Goal: Information Seeking & Learning: Learn about a topic

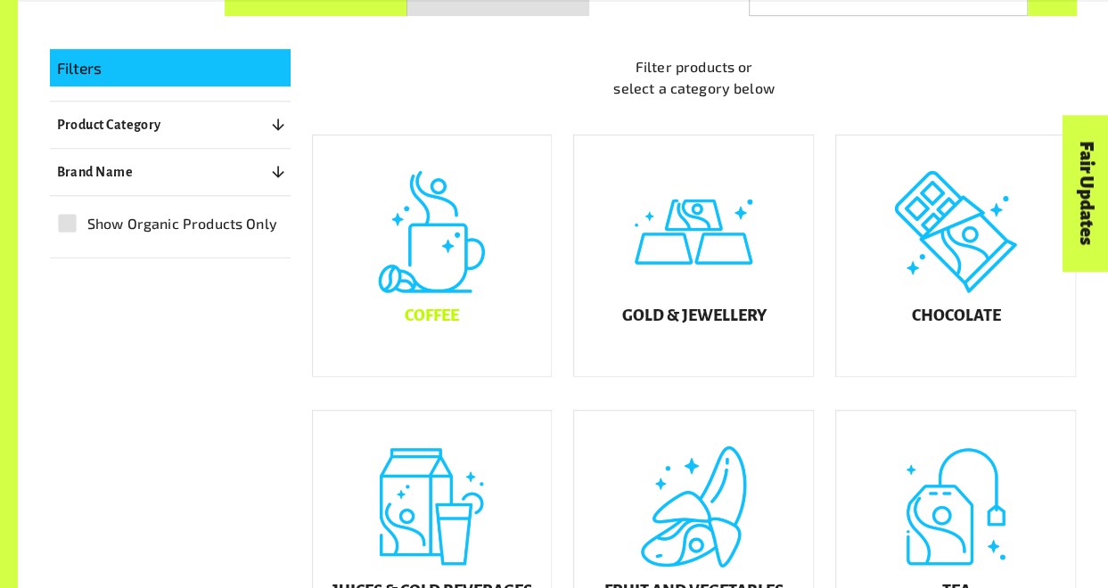
scroll to position [382, 0]
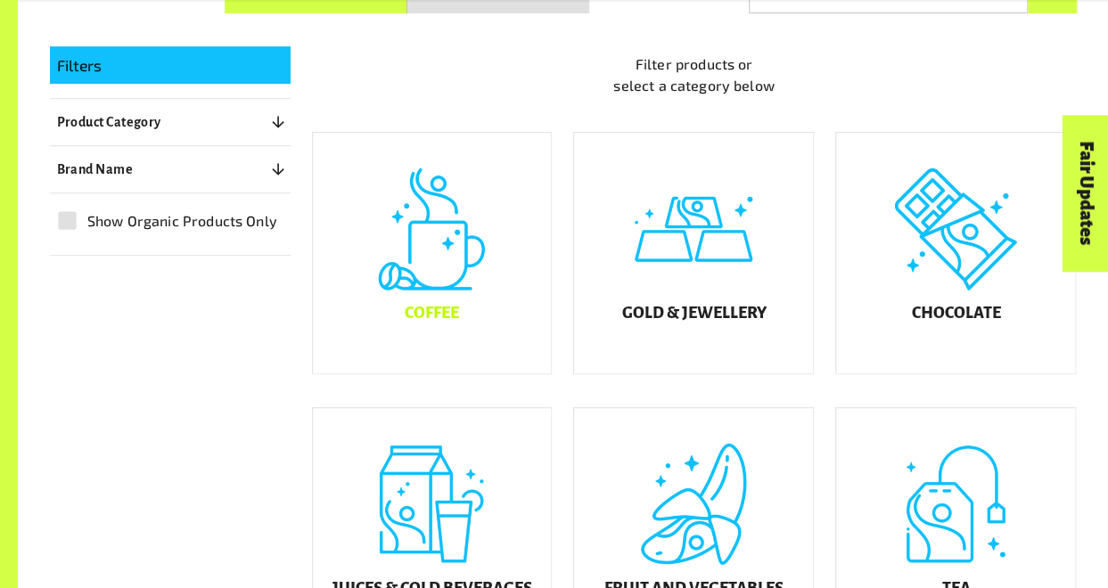
click at [448, 322] on h5 "Coffee" at bounding box center [432, 314] width 54 height 18
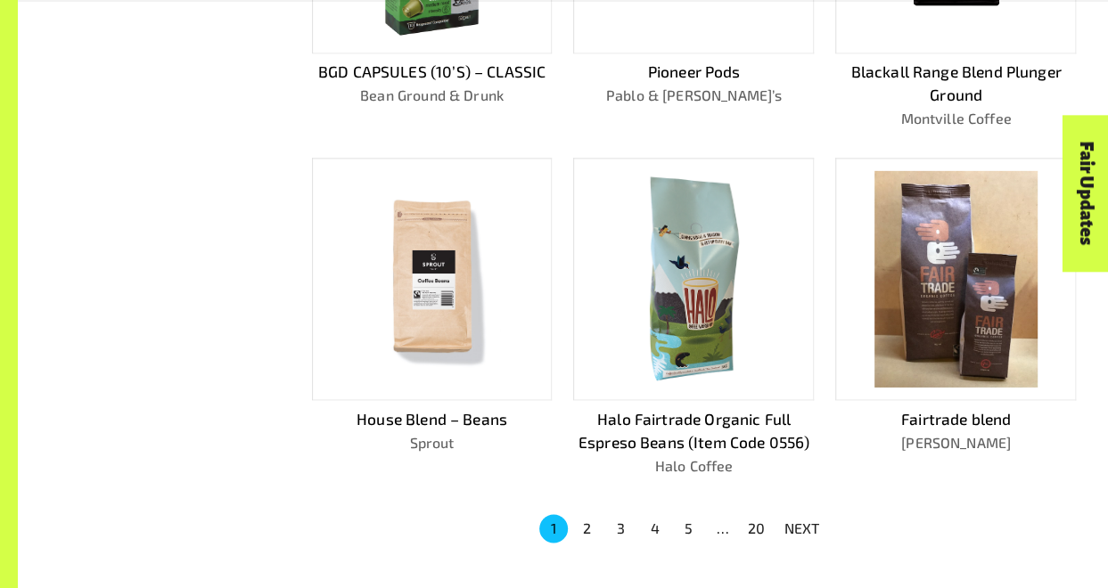
scroll to position [1032, 0]
click at [583, 514] on button "2" at bounding box center [587, 528] width 29 height 29
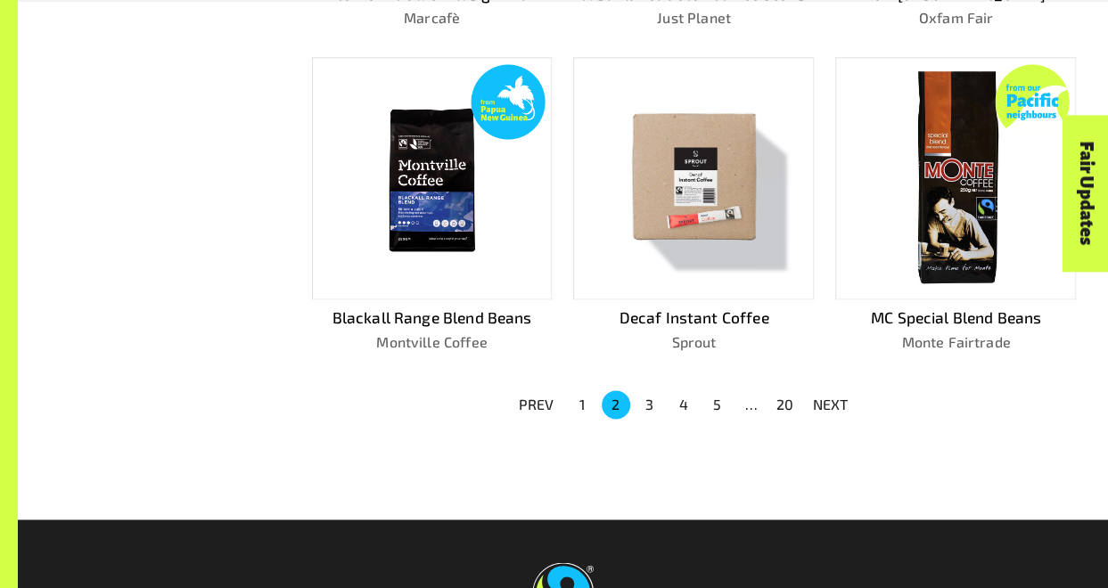
scroll to position [1337, 0]
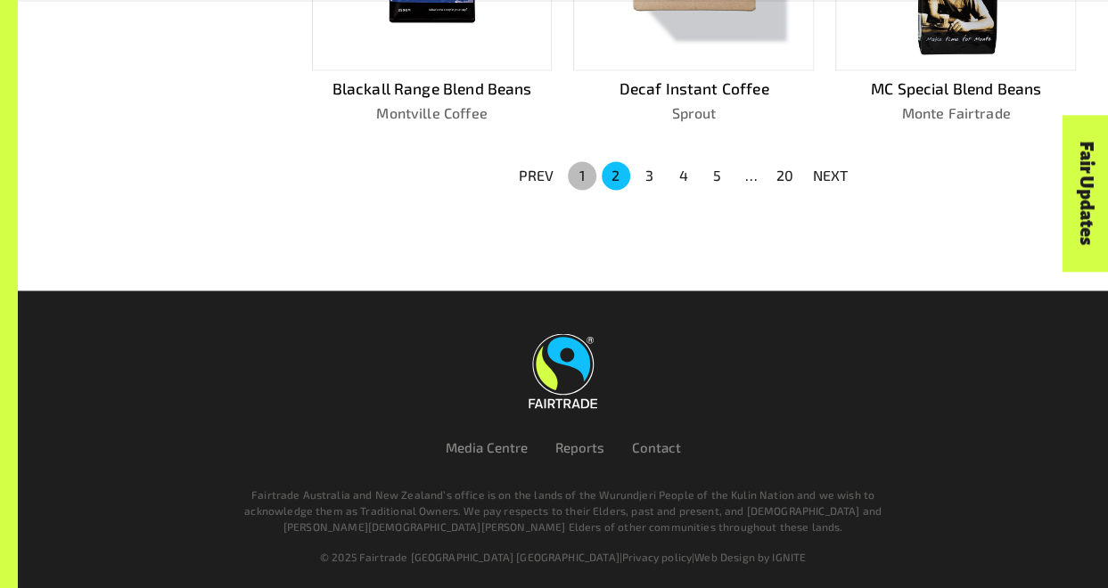
click at [579, 163] on button "1" at bounding box center [582, 175] width 29 height 29
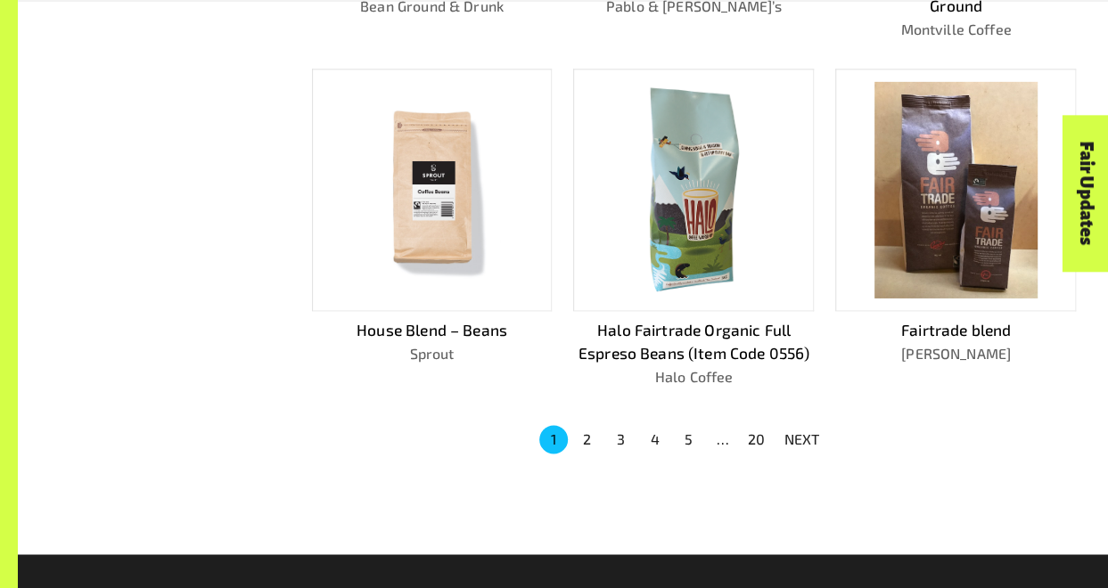
scroll to position [1132, 0]
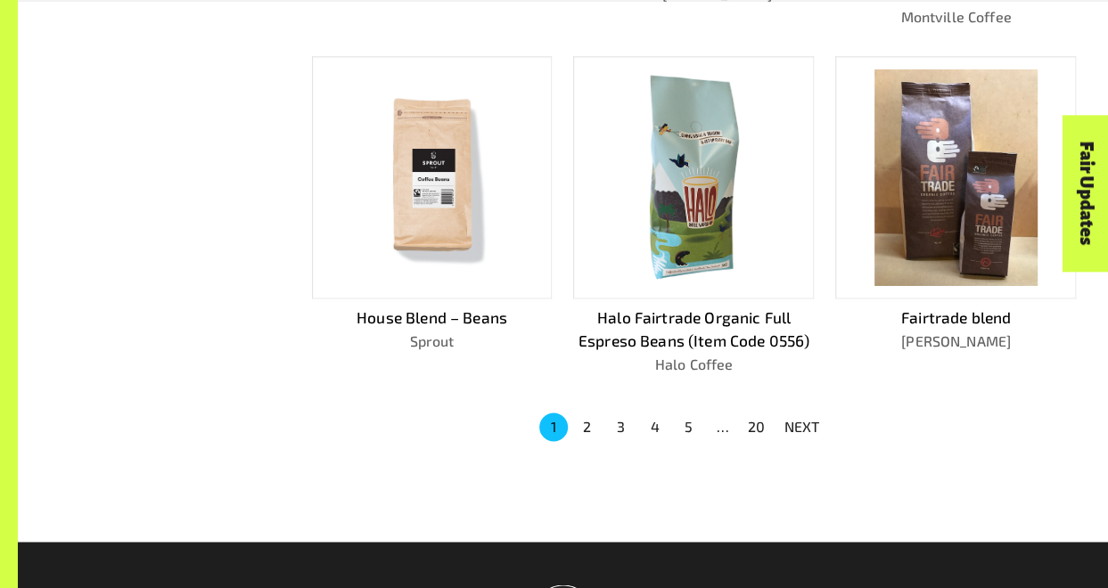
click at [716, 126] on img at bounding box center [695, 178] width 116 height 217
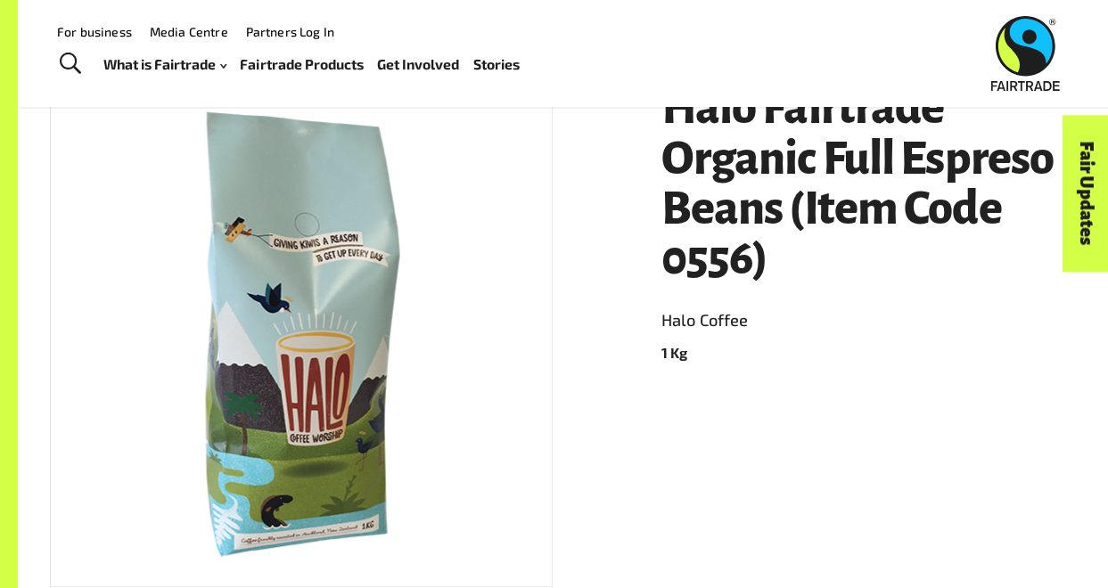
scroll to position [244, 0]
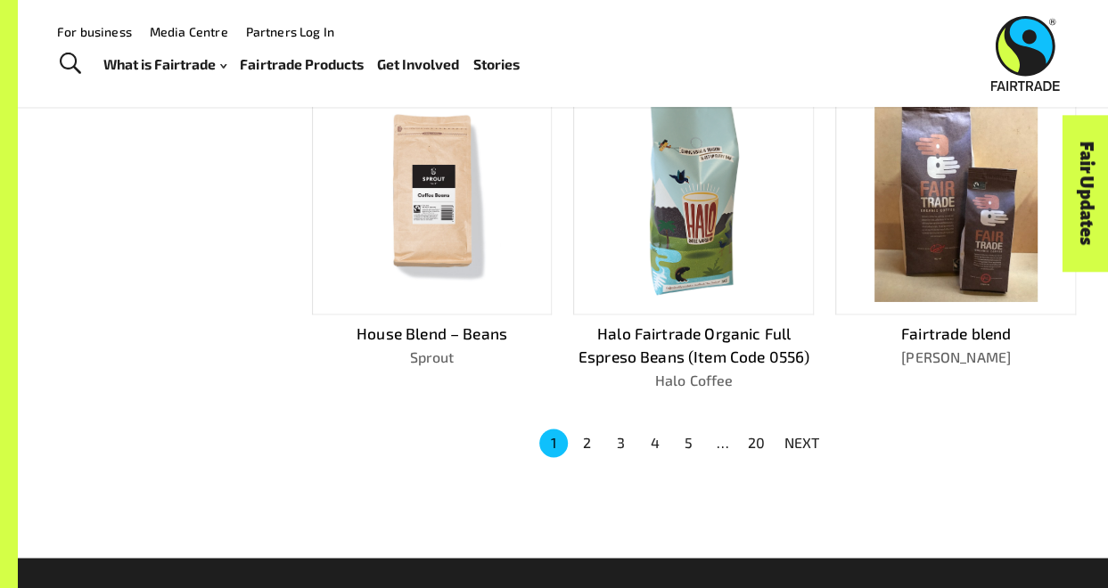
scroll to position [1132, 0]
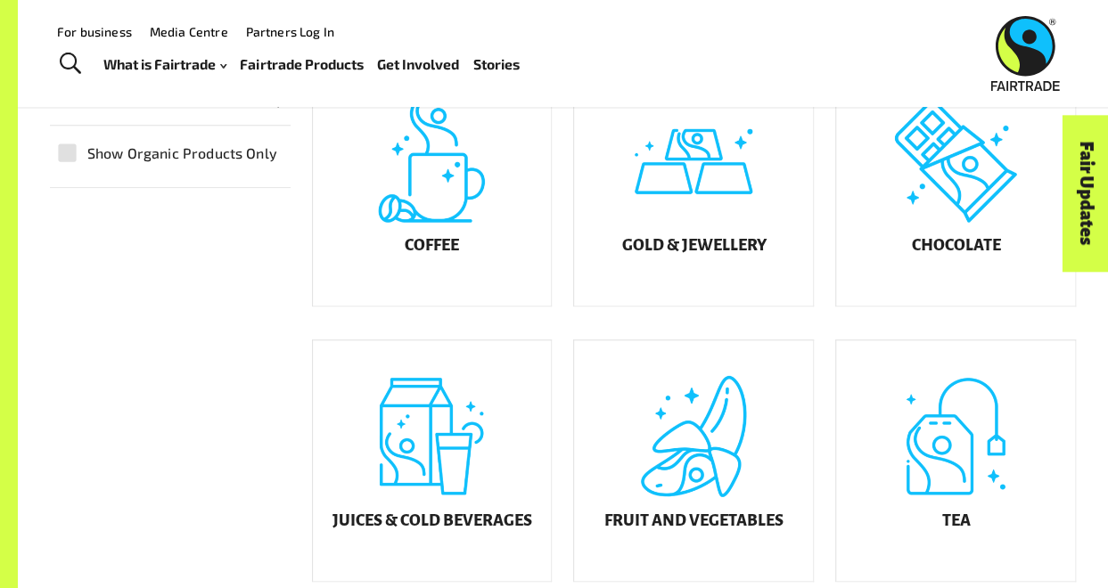
scroll to position [382, 0]
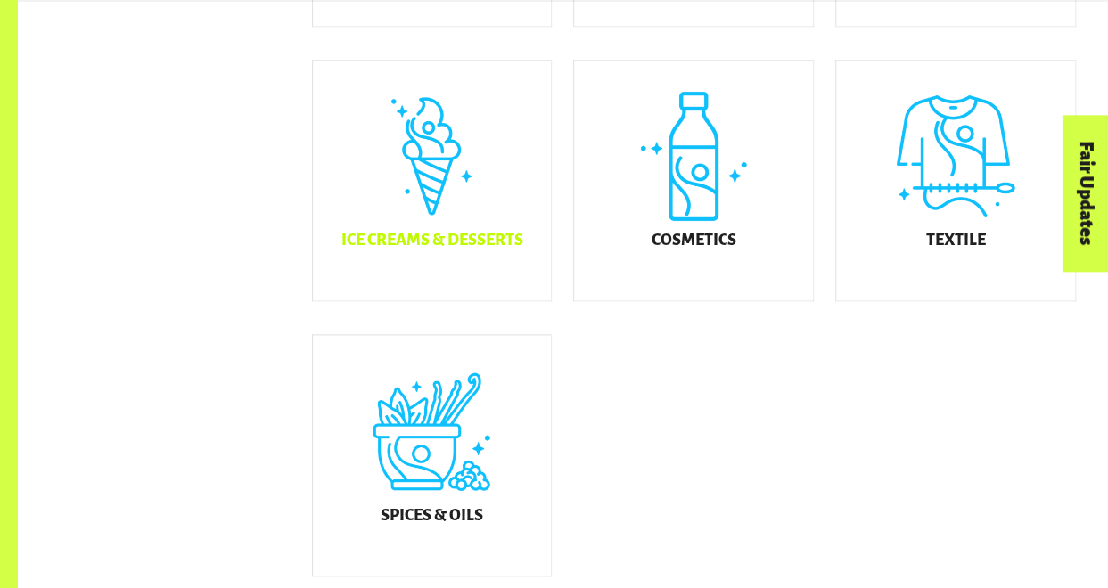
click at [485, 222] on div "Ice Creams & Desserts" at bounding box center [432, 181] width 239 height 241
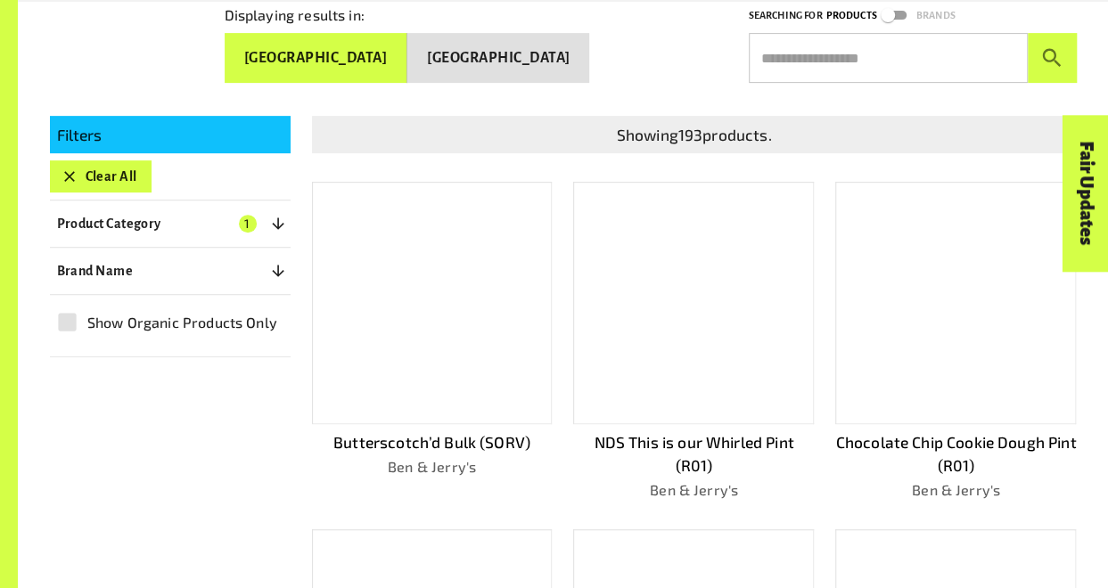
click at [469, 231] on div at bounding box center [432, 303] width 241 height 243
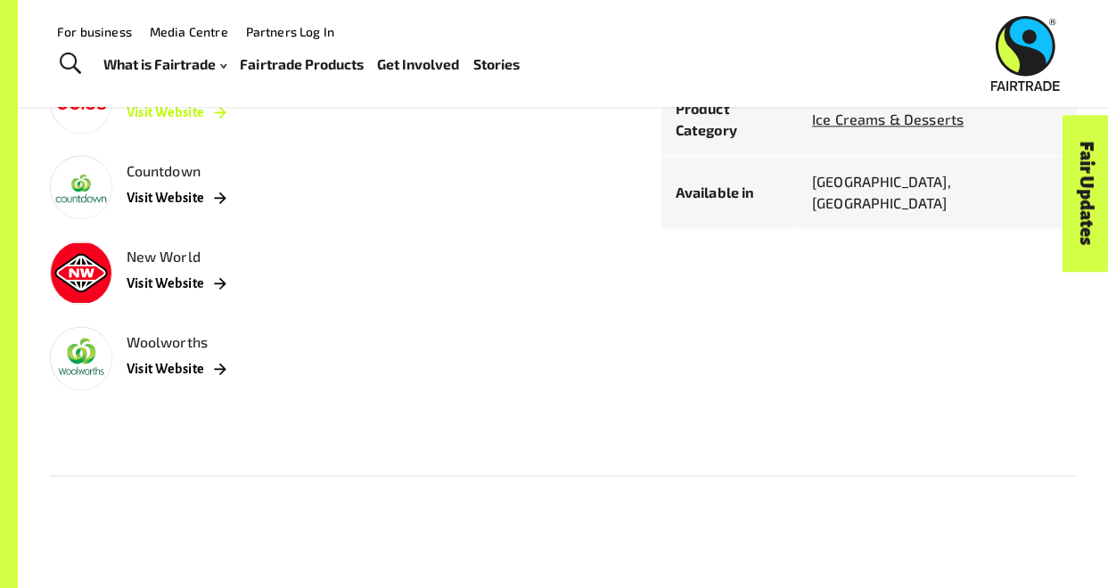
scroll to position [967, 0]
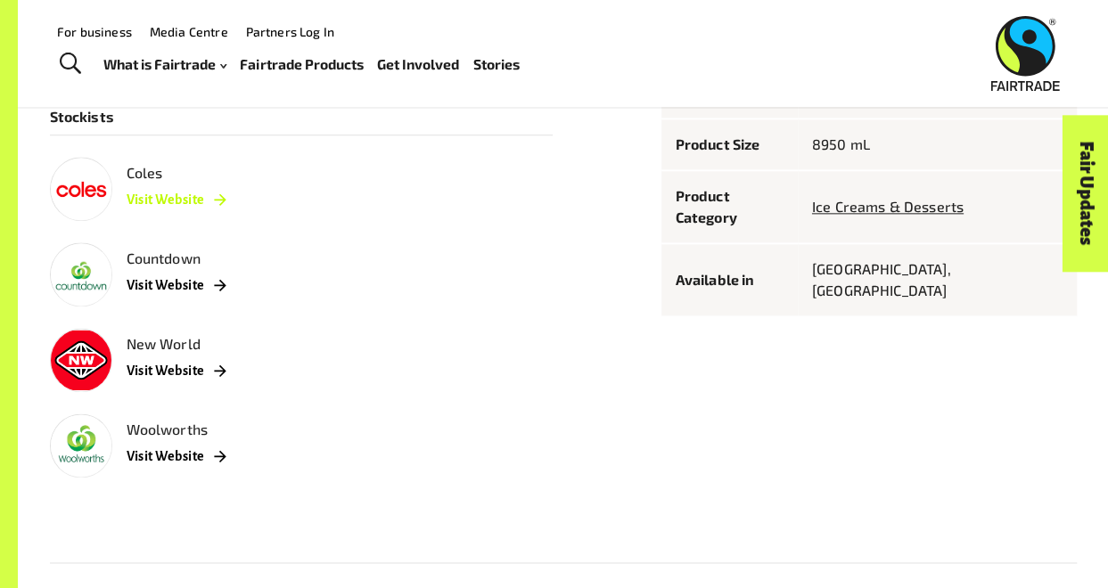
click at [191, 196] on link "Visit Website" at bounding box center [177, 200] width 100 height 32
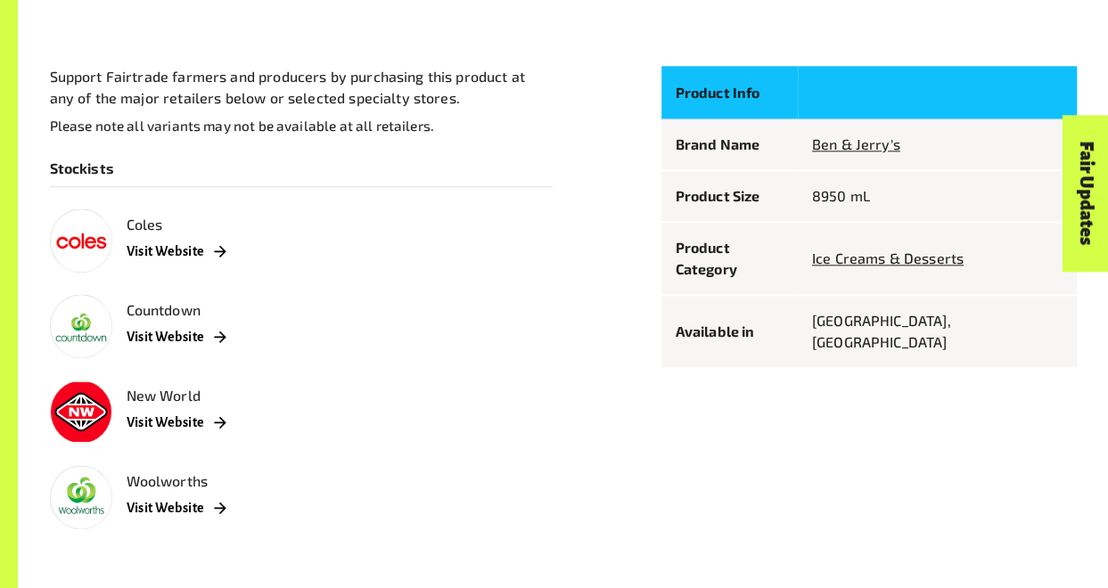
scroll to position [955, 0]
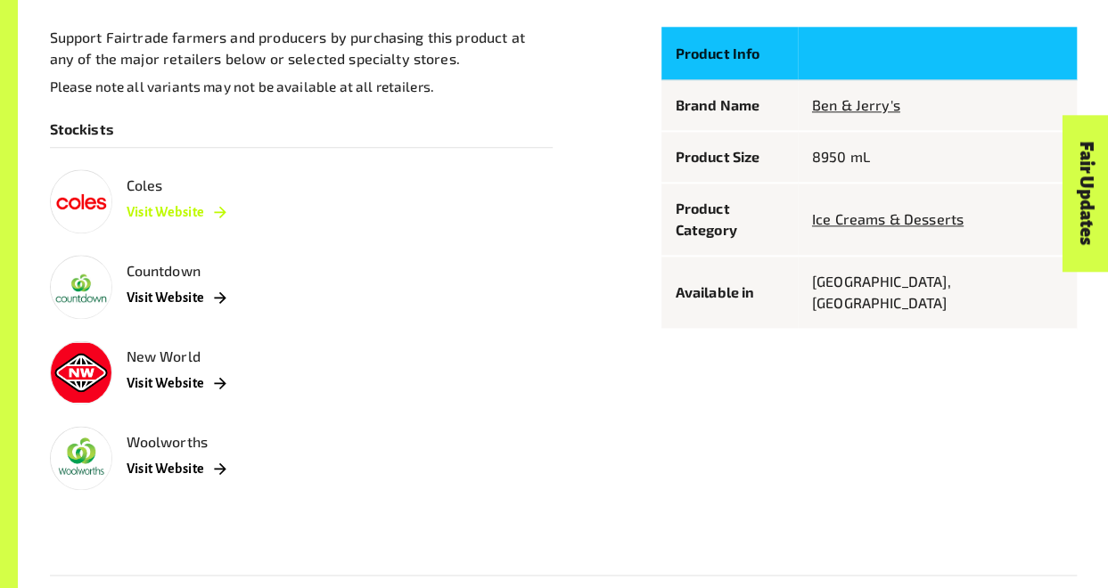
click at [155, 226] on link "Visit Website" at bounding box center [177, 212] width 100 height 32
click at [164, 213] on link "Visit Website" at bounding box center [177, 212] width 100 height 32
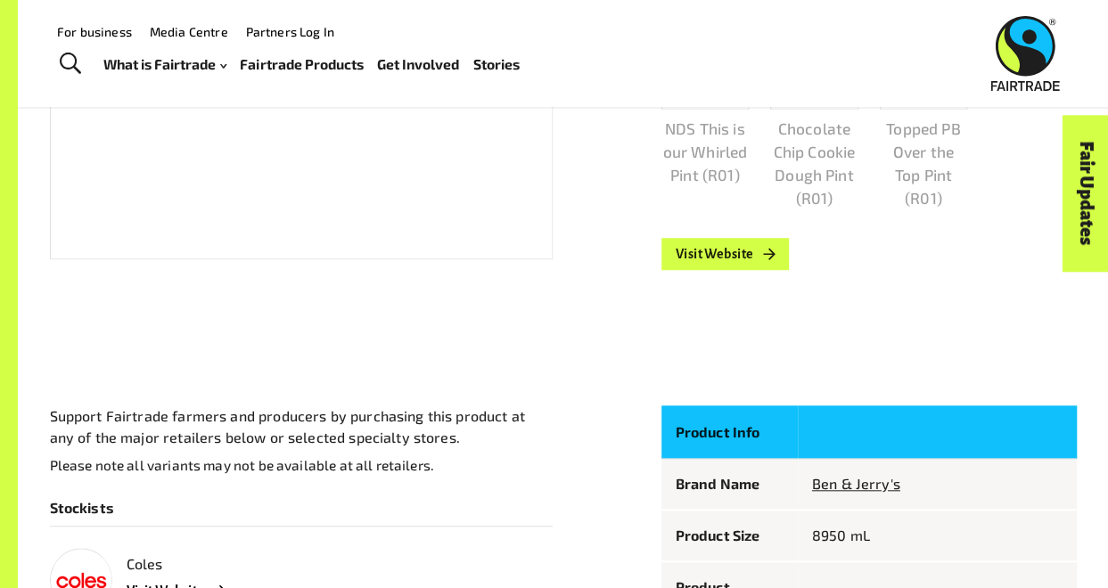
scroll to position [422, 0]
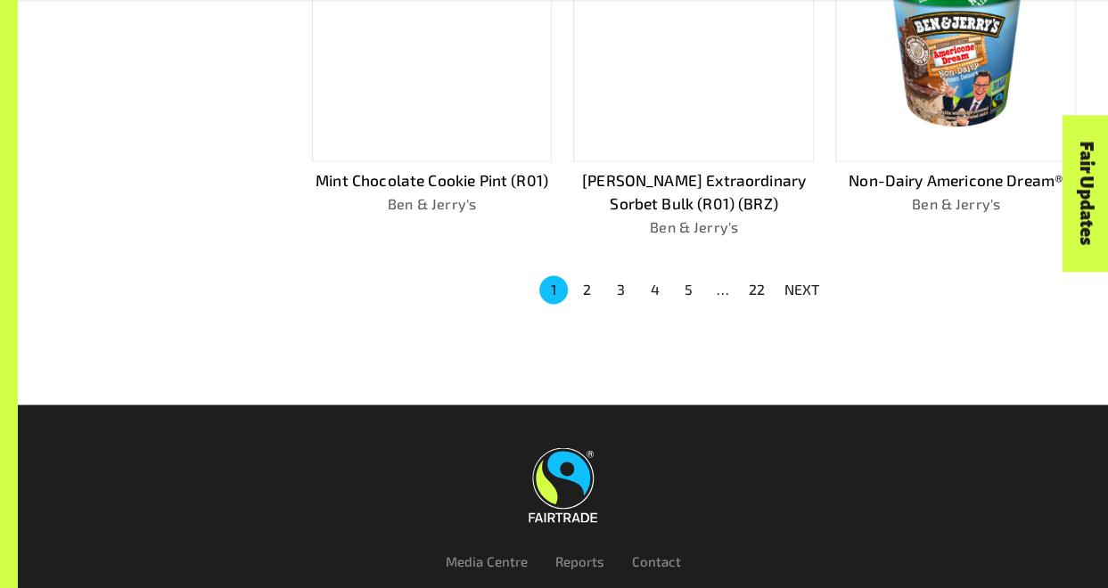
scroll to position [1277, 0]
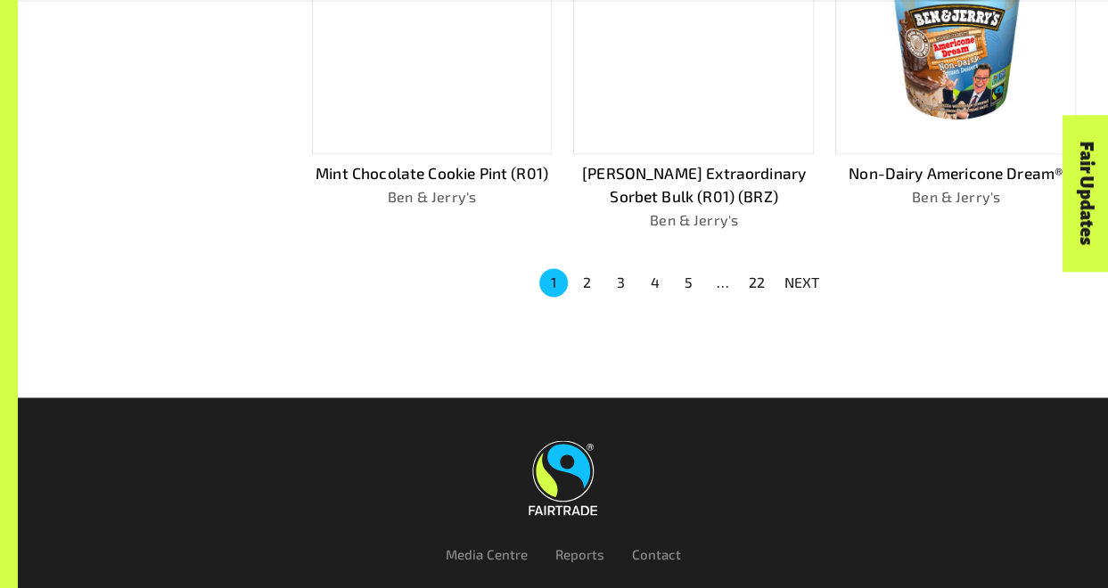
click at [586, 267] on ul "1 2 3 4 5 … 22 NEXT" at bounding box center [684, 283] width 294 height 32
click at [588, 269] on button "2" at bounding box center [587, 282] width 29 height 29
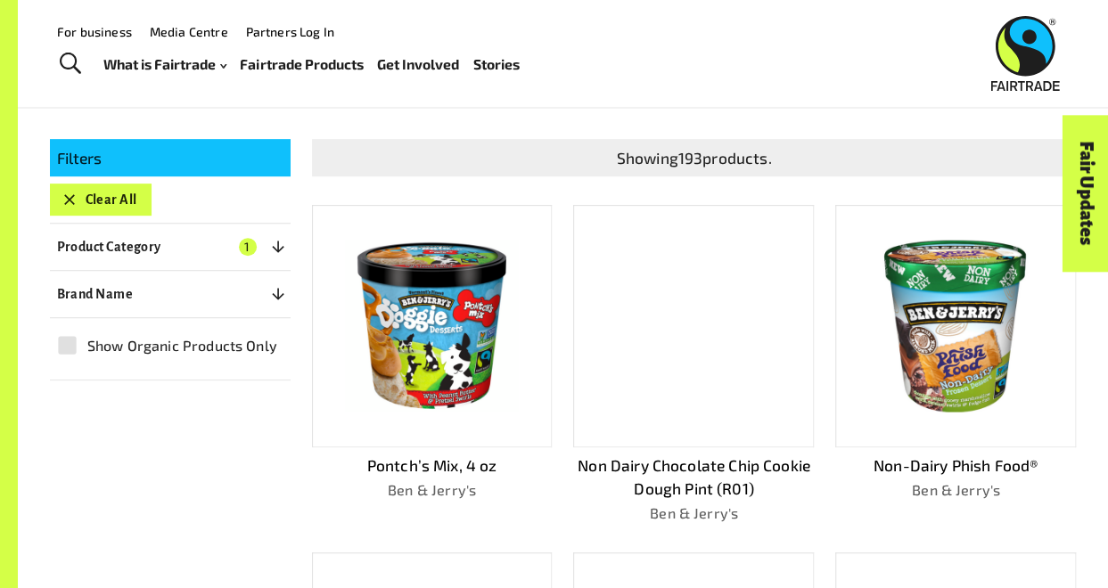
scroll to position [228, 0]
